Goal: Book appointment/travel/reservation

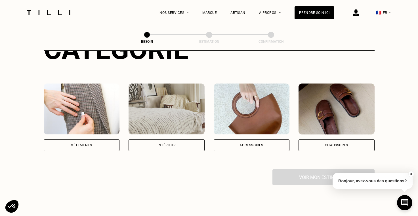
scroll to position [103, 0]
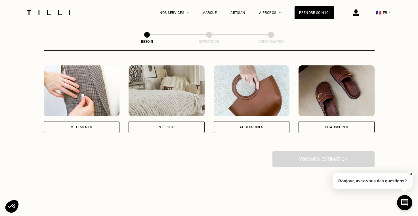
click at [302, 121] on div "Chaussures" at bounding box center [336, 127] width 76 height 12
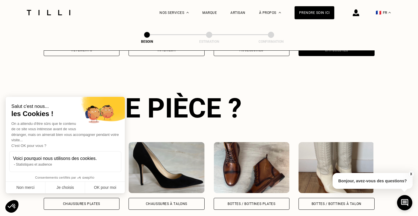
scroll to position [186, 0]
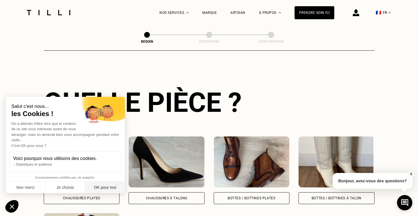
click at [107, 187] on button "OK pour moi" at bounding box center [105, 188] width 40 height 12
checkbox input "true"
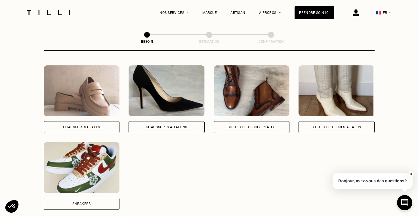
scroll to position [264, 0]
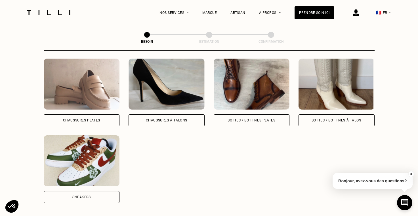
click at [81, 107] on div "Chaussures Plates" at bounding box center [82, 93] width 76 height 68
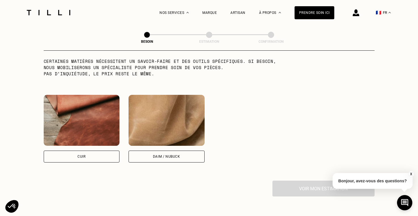
click at [177, 155] on div "Daim / Nubuck" at bounding box center [166, 156] width 27 height 3
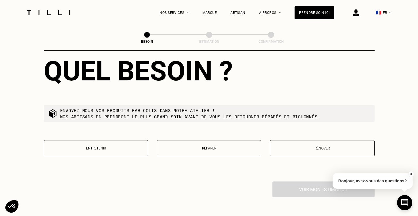
scroll to position [644, 0]
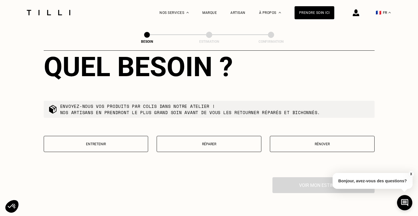
click at [127, 142] on p "Entretenir" at bounding box center [96, 144] width 98 height 4
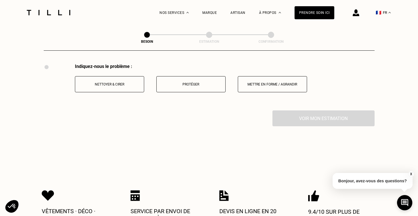
scroll to position [758, 0]
click at [136, 82] on p "Nettoyer & cirer" at bounding box center [109, 84] width 63 height 4
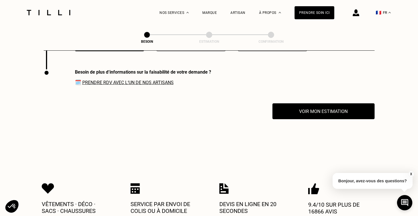
scroll to position [799, 0]
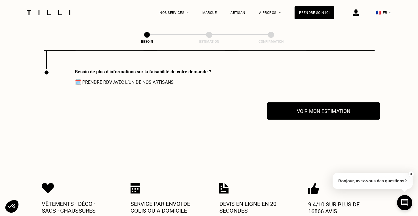
click at [293, 104] on button "Voir mon estimation" at bounding box center [323, 111] width 112 height 18
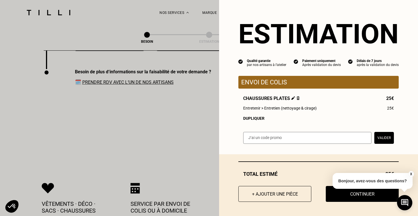
click at [411, 174] on button "X" at bounding box center [411, 174] width 6 height 6
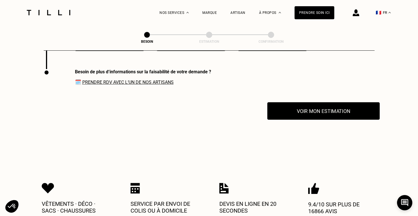
click at [339, 108] on button "Voir mon estimation" at bounding box center [323, 111] width 112 height 18
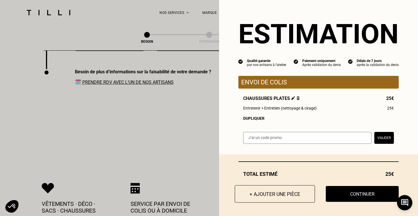
click at [281, 193] on button "+ Ajouter une pièce" at bounding box center [274, 194] width 80 height 18
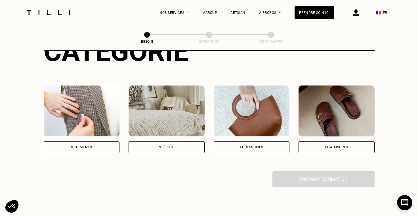
scroll to position [86, 0]
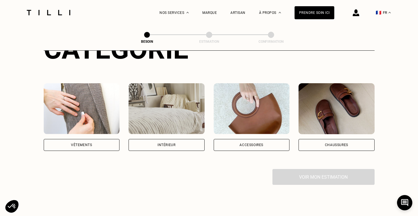
click at [309, 139] on div "Chaussures" at bounding box center [336, 145] width 76 height 12
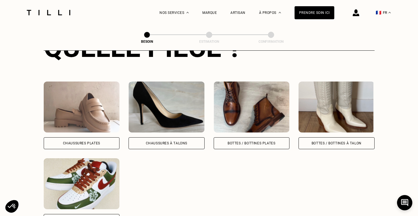
scroll to position [255, 0]
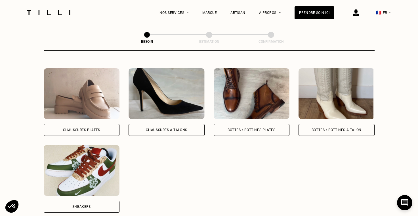
click at [174, 128] on div "Chaussures à Talons" at bounding box center [166, 129] width 41 height 3
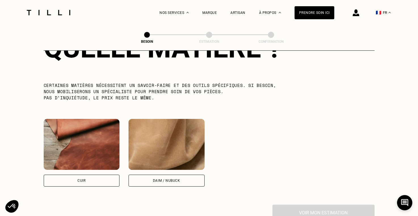
scroll to position [484, 0]
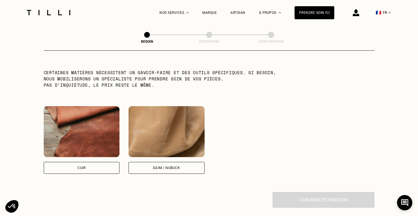
click at [164, 162] on div "Daim / Nubuck" at bounding box center [166, 168] width 76 height 12
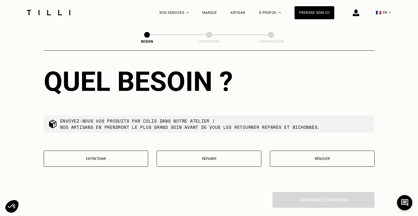
click at [120, 151] on button "Entretenir" at bounding box center [96, 159] width 105 height 16
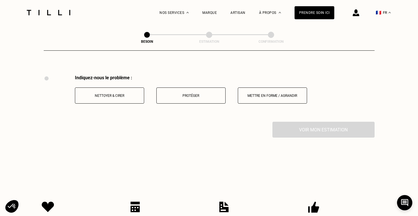
scroll to position [752, 0]
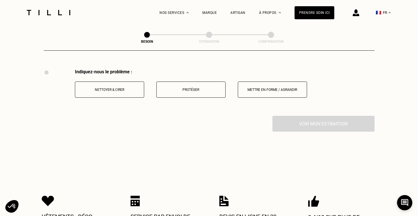
click at [118, 88] on p "Nettoyer & cirer" at bounding box center [109, 90] width 63 height 4
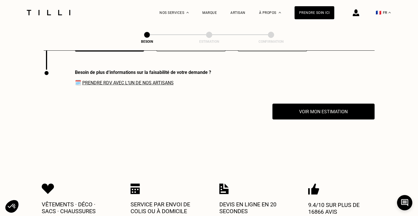
scroll to position [799, 0]
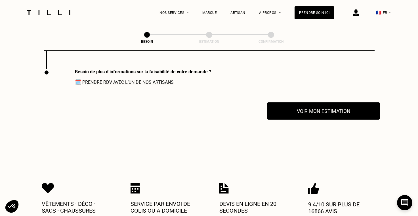
click at [290, 107] on button "Voir mon estimation" at bounding box center [323, 111] width 112 height 18
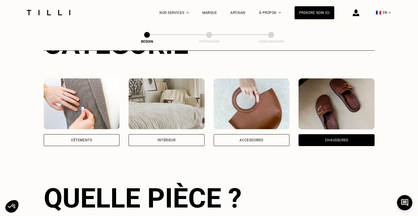
scroll to position [0, 0]
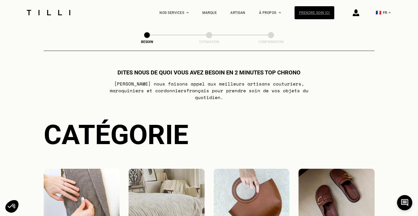
click at [321, 8] on div "Prendre soin ici" at bounding box center [314, 12] width 40 height 13
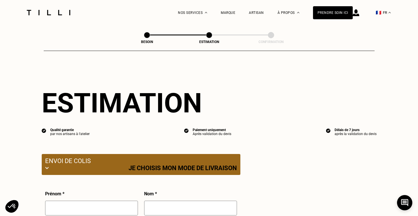
select select "FR"
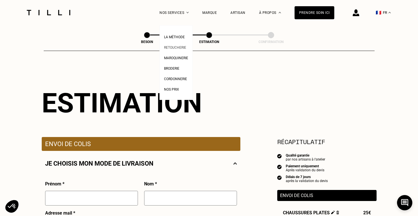
click at [182, 47] on span "Retoucherie" at bounding box center [175, 48] width 22 height 4
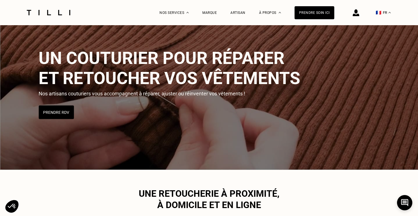
scroll to position [50, 0]
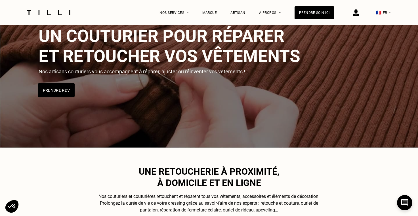
click at [56, 90] on button "Prendre RDV" at bounding box center [56, 90] width 37 height 14
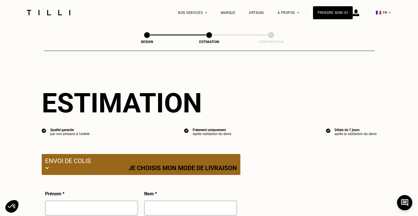
select select "FR"
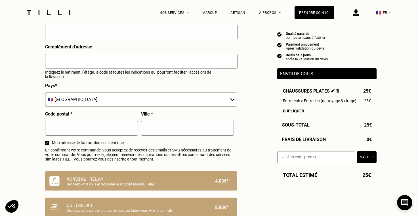
scroll to position [291, 0]
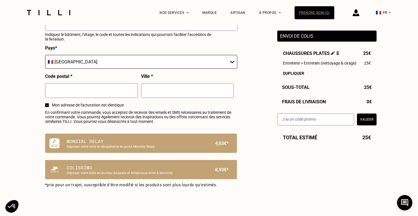
click at [309, 9] on div "Prendre soin ici" at bounding box center [314, 12] width 40 height 13
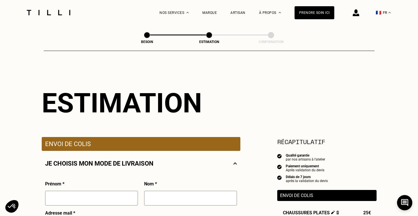
click at [208, 36] on span at bounding box center [209, 35] width 6 height 6
click at [146, 36] on span at bounding box center [147, 35] width 6 height 6
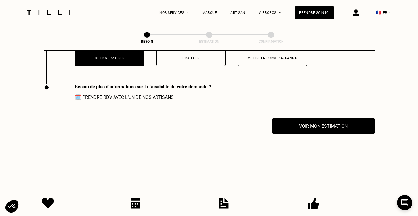
scroll to position [799, 0]
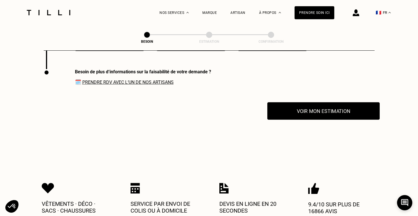
click at [282, 110] on button "Voir mon estimation" at bounding box center [323, 111] width 112 height 18
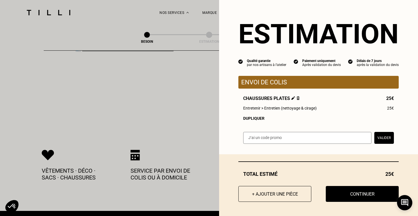
scroll to position [836, 0]
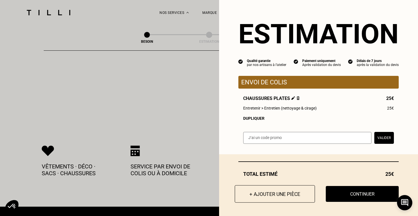
click at [270, 195] on button "+ Ajouter une pièce" at bounding box center [274, 194] width 80 height 18
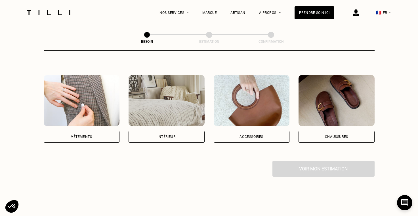
scroll to position [100, 0]
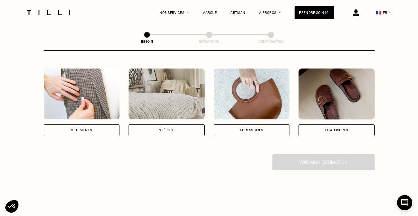
click at [315, 124] on div "Chaussures" at bounding box center [336, 130] width 76 height 12
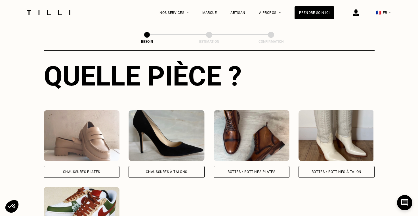
scroll to position [229, 0]
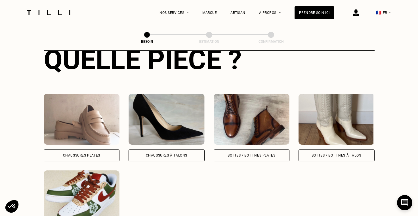
click at [179, 150] on div "Chaussures à Talons" at bounding box center [166, 156] width 76 height 12
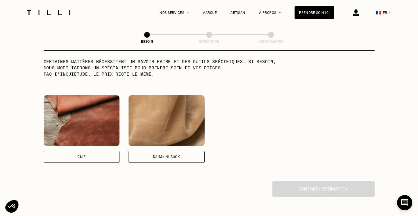
click at [168, 155] on div "Daim / Nubuck" at bounding box center [166, 156] width 27 height 3
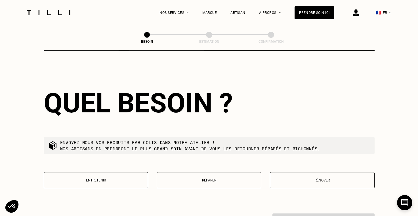
scroll to position [609, 0]
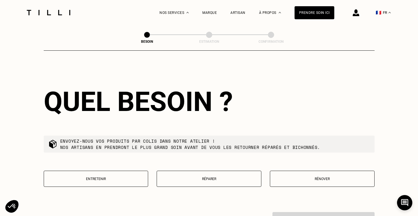
click at [141, 177] on p "Entretenir" at bounding box center [96, 179] width 98 height 4
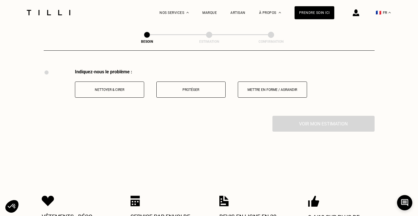
click at [115, 90] on button "Nettoyer & cirer" at bounding box center [109, 90] width 69 height 16
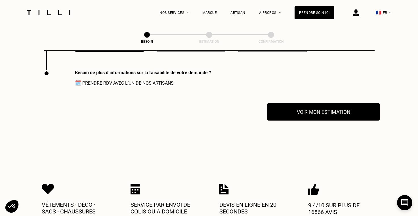
scroll to position [799, 0]
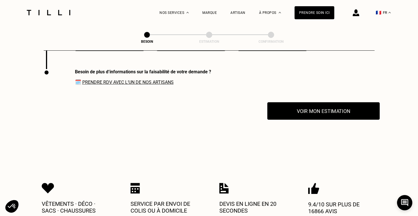
click at [292, 110] on button "Voir mon estimation" at bounding box center [323, 111] width 112 height 18
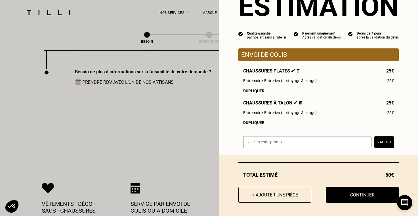
scroll to position [29, 0]
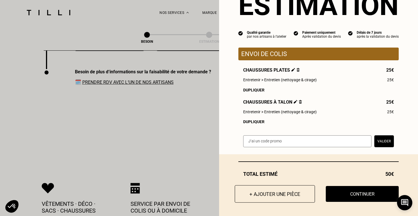
click at [279, 191] on button "+ Ajouter une pièce" at bounding box center [274, 194] width 80 height 18
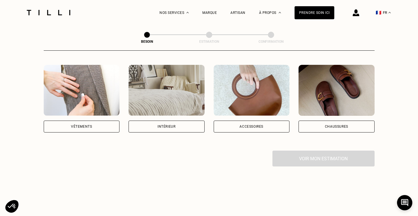
scroll to position [107, 0]
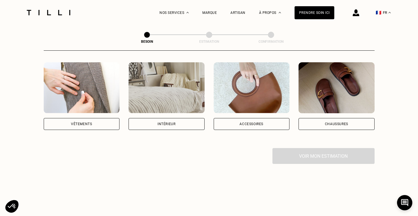
click at [81, 122] on div "Vêtements" at bounding box center [81, 123] width 21 height 3
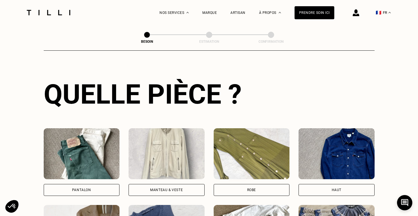
scroll to position [196, 0]
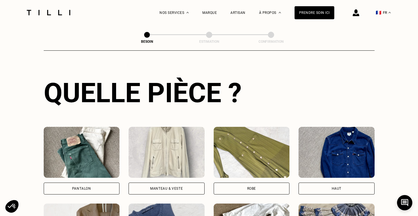
click at [104, 183] on div "Pantalon" at bounding box center [82, 189] width 76 height 12
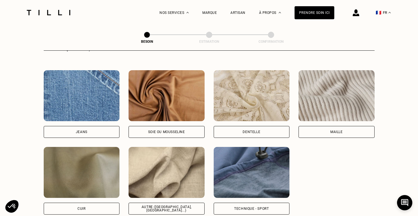
scroll to position [601, 0]
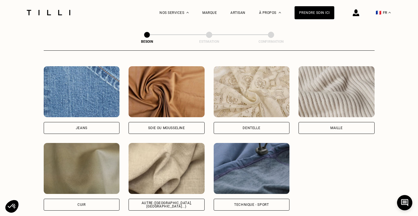
click at [93, 123] on div "Jeans" at bounding box center [82, 128] width 76 height 12
select select "FR"
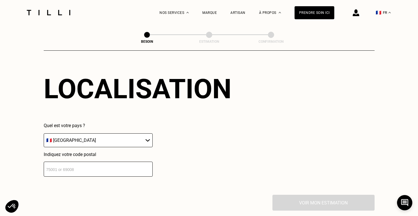
scroll to position [776, 0]
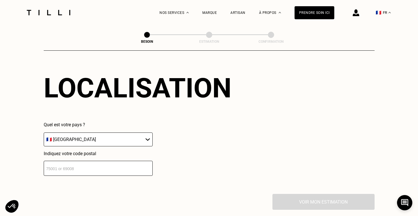
click at [107, 161] on input "number" at bounding box center [98, 168] width 109 height 15
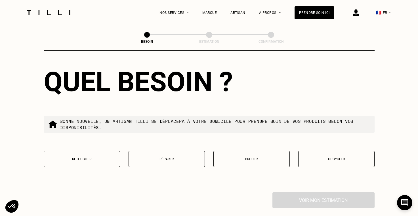
scroll to position [924, 0]
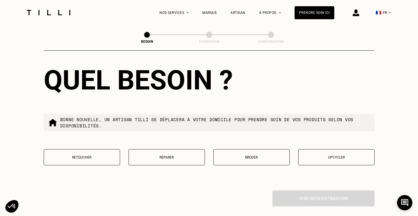
type input "75004"
click at [98, 149] on button "Retoucher" at bounding box center [82, 157] width 76 height 16
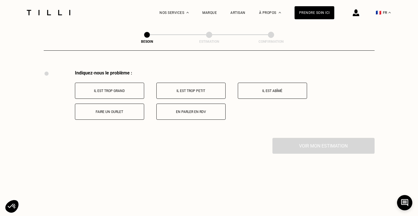
scroll to position [1046, 0]
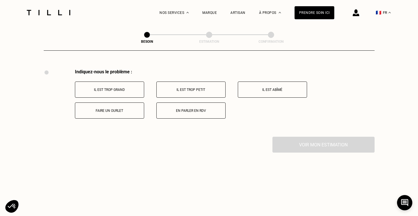
click at [140, 82] on button "Il est trop grand" at bounding box center [109, 90] width 69 height 16
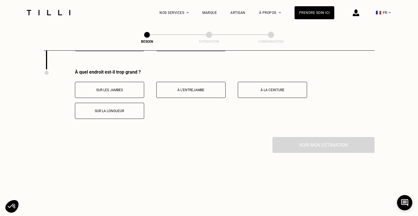
scroll to position [1113, 0]
click at [136, 87] on button "Sur les jambes" at bounding box center [109, 90] width 69 height 16
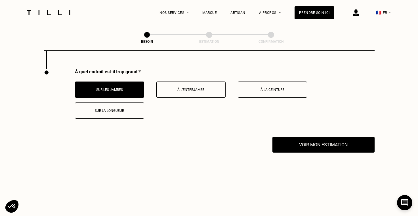
click at [130, 86] on button "Sur les jambes" at bounding box center [109, 90] width 69 height 16
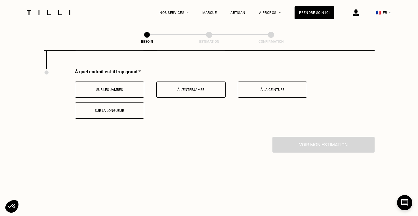
click at [134, 109] on p "Sur la longueur" at bounding box center [109, 111] width 63 height 4
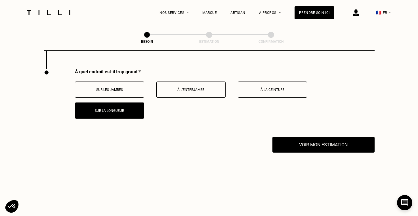
click at [253, 88] on p "À la ceinture" at bounding box center [272, 90] width 63 height 4
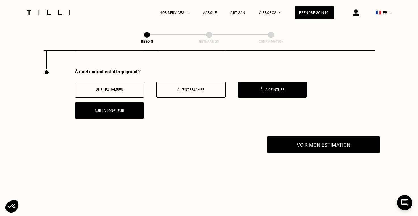
click at [295, 143] on button "Voir mon estimation" at bounding box center [323, 145] width 112 height 18
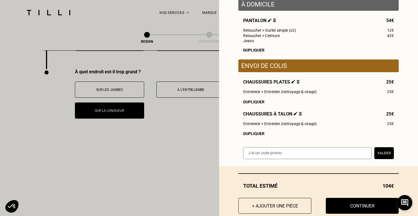
scroll to position [78, 0]
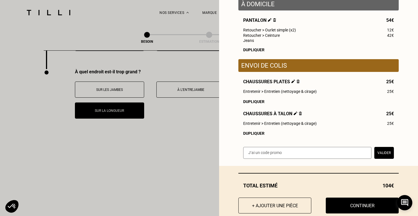
click at [273, 20] on img at bounding box center [274, 20] width 3 height 4
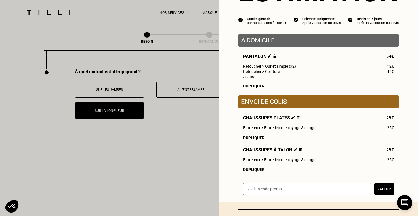
scroll to position [0, 0]
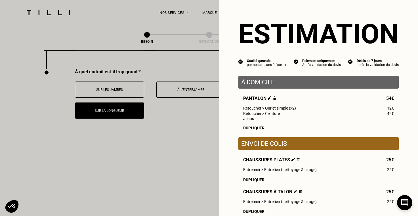
click at [273, 99] on img at bounding box center [274, 98] width 3 height 4
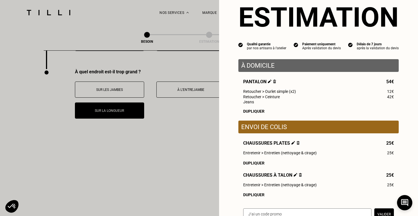
scroll to position [12, 0]
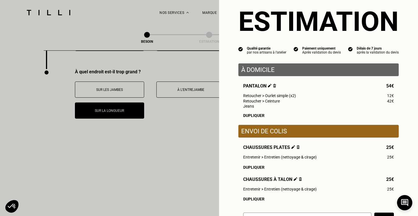
click at [273, 85] on img at bounding box center [274, 86] width 3 height 4
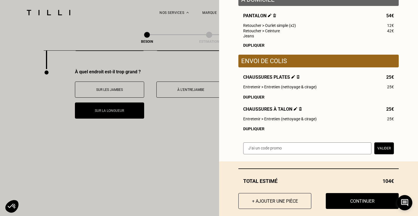
scroll to position [91, 0]
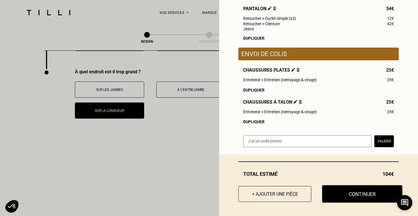
click at [341, 198] on button "Continuer" at bounding box center [362, 194] width 80 height 18
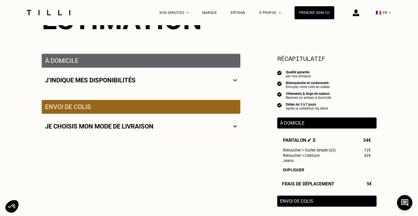
scroll to position [85, 0]
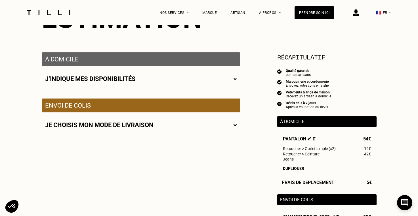
click at [236, 79] on div "J‘indique mes disponibilités" at bounding box center [141, 78] width 198 height 25
click at [236, 79] on img at bounding box center [235, 78] width 4 height 7
select select "FR"
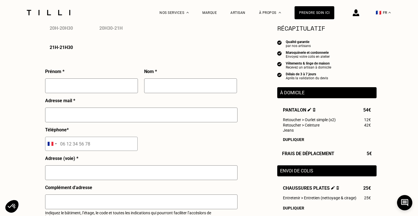
scroll to position [444, 0]
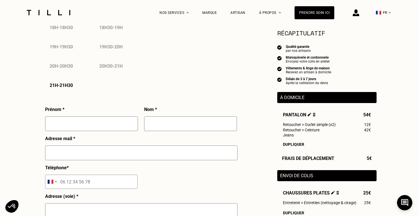
click at [314, 114] on img at bounding box center [313, 115] width 3 height 4
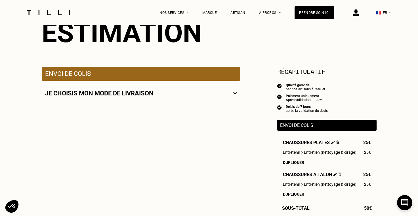
scroll to position [49, 0]
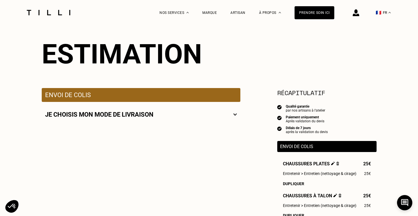
click at [189, 120] on div "Je choisis mon mode de livraison" at bounding box center [141, 114] width 198 height 25
click at [188, 115] on div "Je choisis mon mode de livraison" at bounding box center [141, 114] width 192 height 7
select select "FR"
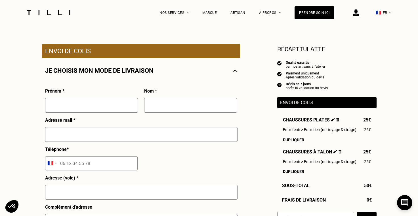
scroll to position [105, 0]
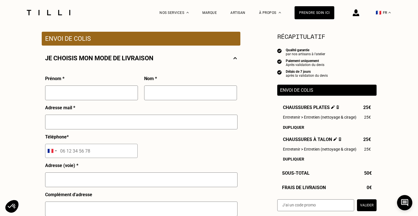
click at [79, 74] on div "Je choisis mon mode de livraison Prénom * Nom * Adresse mail * Téléphone * [GEO…" at bounding box center [141, 216] width 198 height 341
click at [95, 89] on input "text" at bounding box center [91, 93] width 93 height 15
type input "[PERSON_NAME]"
type input "DELLA PORTA"
type input "[EMAIL_ADDRESS][DOMAIN_NAME]"
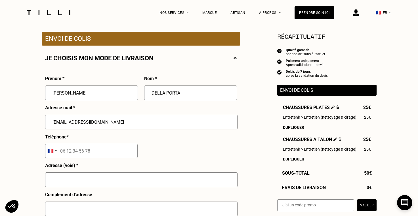
type input "06 52 18 33 07"
type input "[STREET_ADDRESS]"
type input "9ème Arrondissement"
type input "[GEOGRAPHIC_DATA] 09"
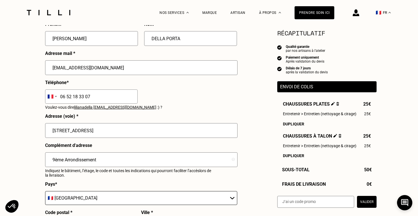
scroll to position [172, 0]
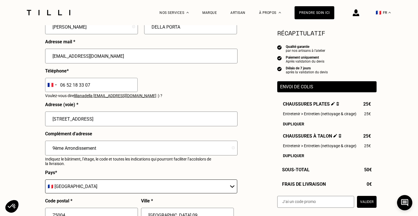
drag, startPoint x: 132, startPoint y: 124, endPoint x: 43, endPoint y: 115, distance: 90.3
click at [43, 115] on div "Je choisis mon mode de livraison Prénom * [PERSON_NAME] Nom * DELLA PORTA Adres…" at bounding box center [141, 153] width 198 height 346
type input "[STREET_ADDRESS]"
click at [108, 151] on input "9ème Arrondissement" at bounding box center [141, 148] width 192 height 15
drag, startPoint x: 108, startPoint y: 152, endPoint x: 40, endPoint y: 148, distance: 67.9
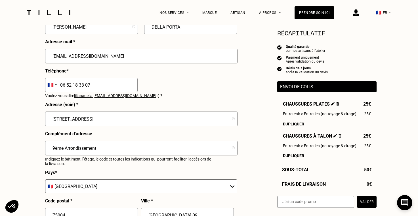
click at [40, 148] on div "Besoin Estimation Confirmation Estimation Récapitulatif Qualité garantie par no…" at bounding box center [209, 162] width 418 height 617
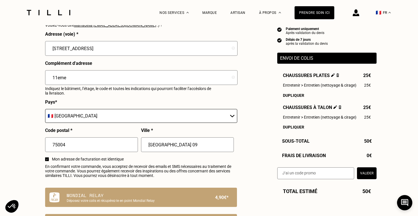
scroll to position [250, 0]
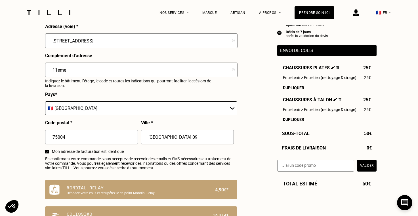
type input "11eme"
click at [66, 134] on input "75004" at bounding box center [91, 137] width 93 height 15
click at [80, 140] on input "75004" at bounding box center [91, 137] width 93 height 15
type input "7500"
type input "[GEOGRAPHIC_DATA]"
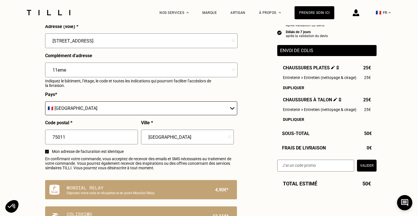
type input "75011"
click at [175, 159] on span "En confirmant votre commande, vous acceptez de recevoir des emails et SMS néces…" at bounding box center [141, 164] width 192 height 14
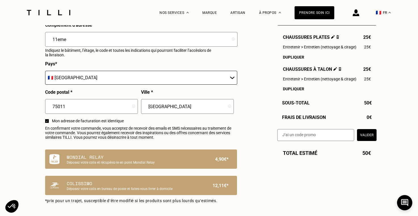
scroll to position [281, 0]
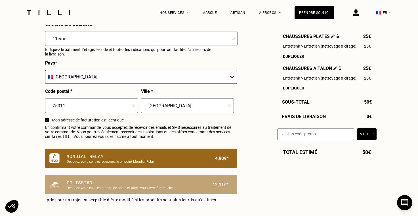
click at [184, 165] on div "Mondial Relay Déposez votre colis et récupérez-le en point Mondial Relay 4,90€*" at bounding box center [141, 158] width 192 height 19
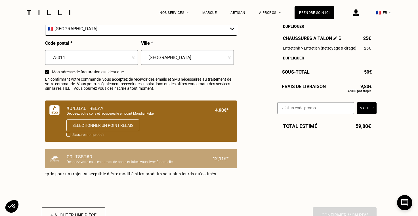
scroll to position [331, 0]
